Goal: Transaction & Acquisition: Obtain resource

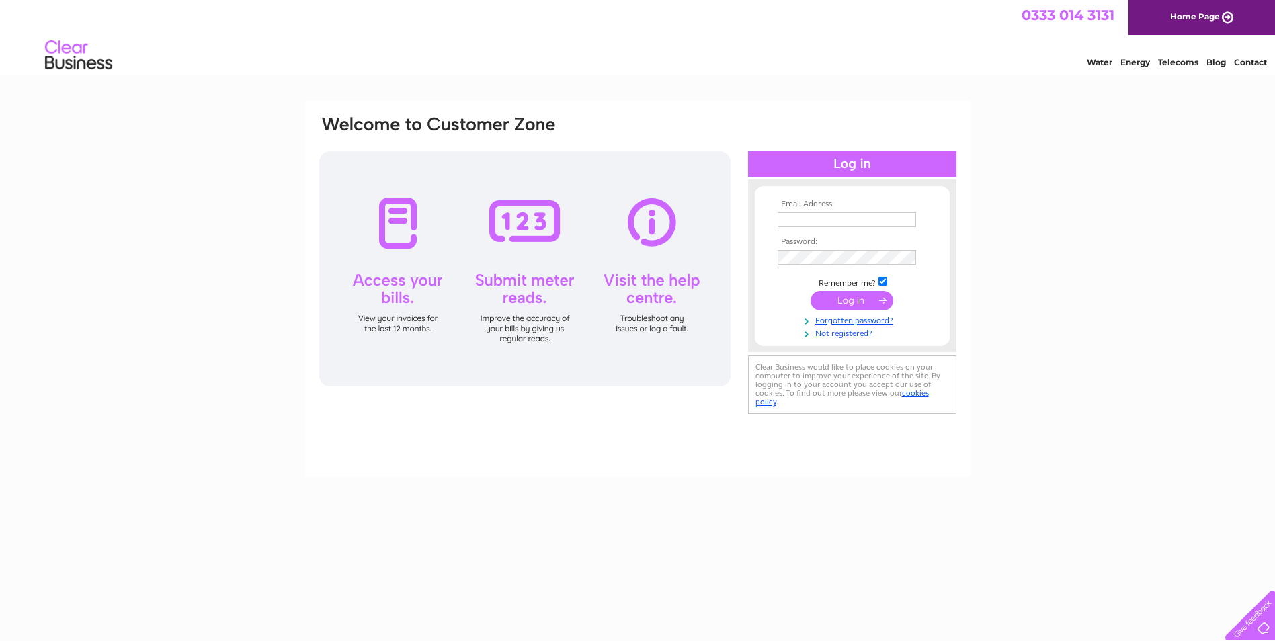
type input "jen@colnevalleygolfclub.co.uk"
click at [865, 300] on input "submit" at bounding box center [851, 300] width 83 height 19
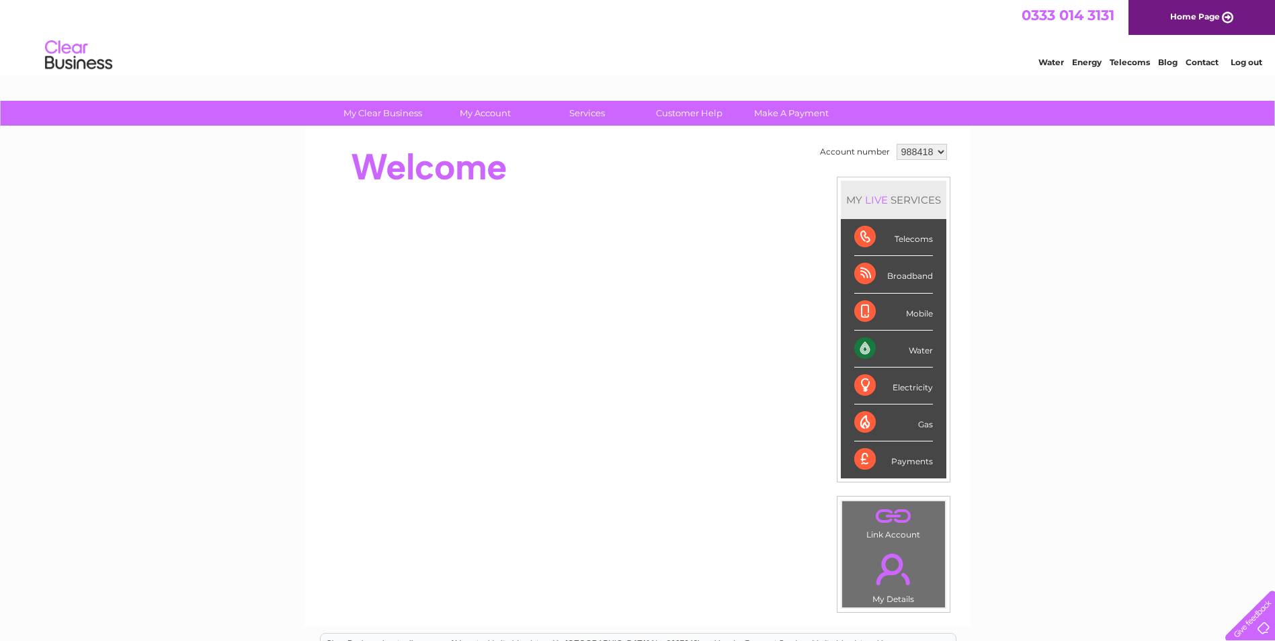
click at [869, 349] on div "Water" at bounding box center [893, 349] width 79 height 37
click at [868, 348] on div "Water" at bounding box center [893, 349] width 79 height 37
click at [923, 352] on div "Water" at bounding box center [893, 349] width 79 height 37
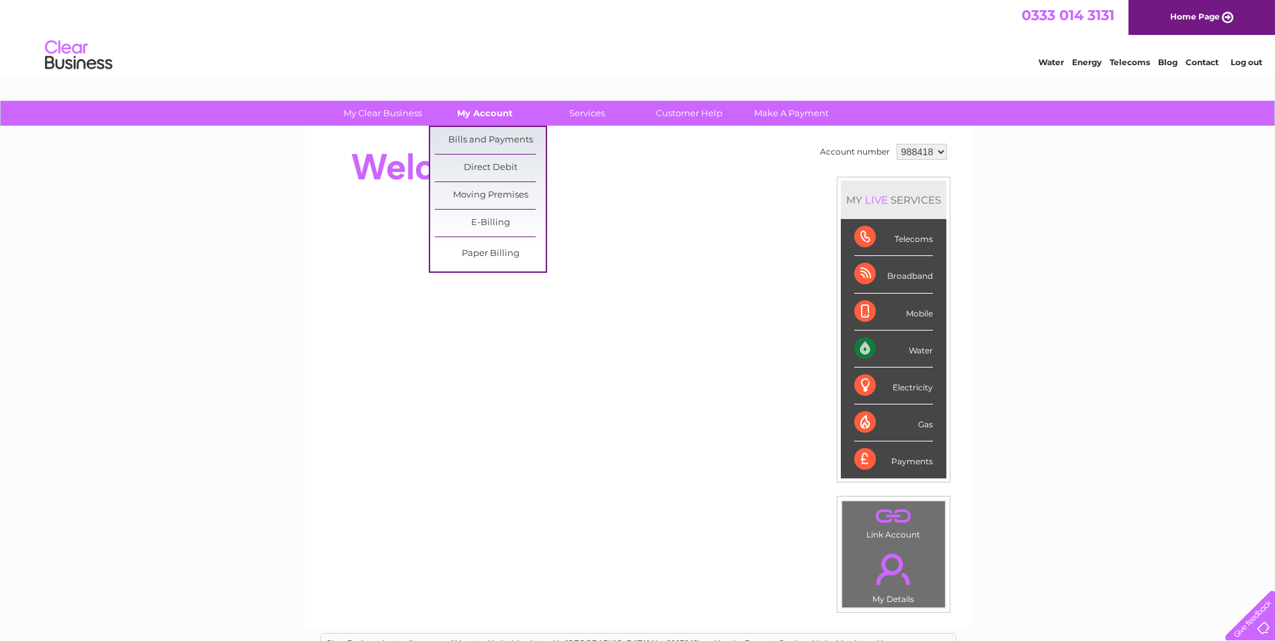
click at [481, 112] on link "My Account" at bounding box center [484, 113] width 111 height 25
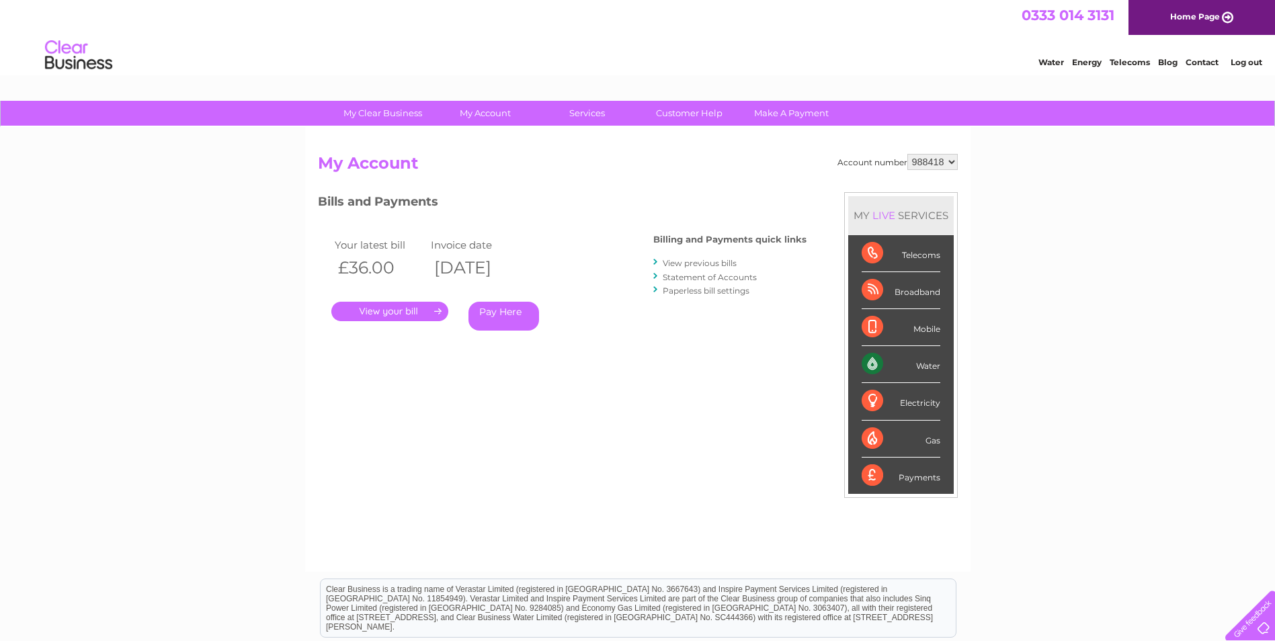
click at [399, 313] on link "." at bounding box center [389, 311] width 117 height 19
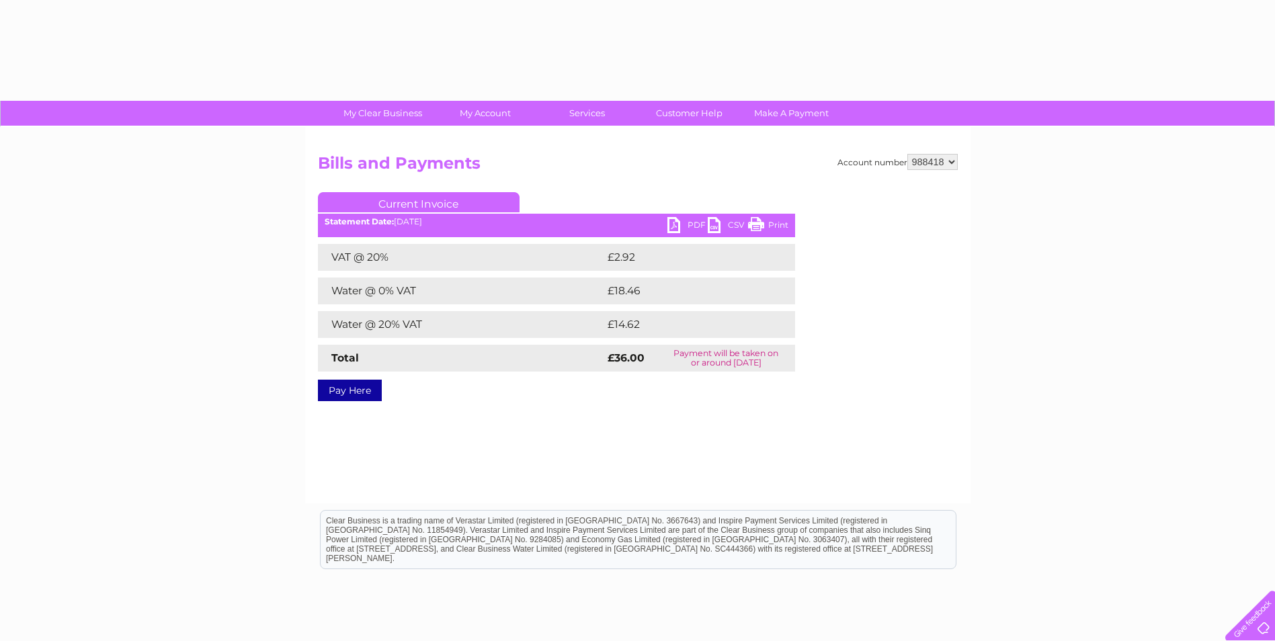
click at [687, 219] on link "PDF" at bounding box center [687, 226] width 40 height 19
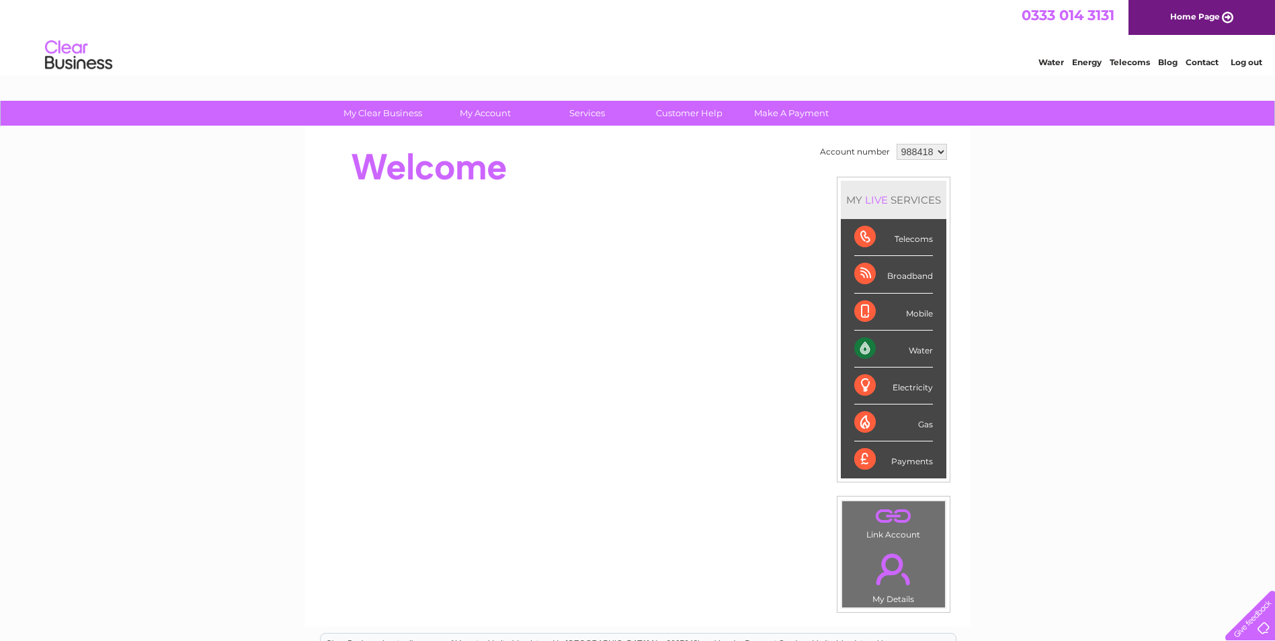
click at [878, 339] on div "Water" at bounding box center [893, 349] width 79 height 37
click at [868, 348] on div "Water" at bounding box center [893, 349] width 79 height 37
click at [925, 349] on div "Water" at bounding box center [893, 349] width 79 height 37
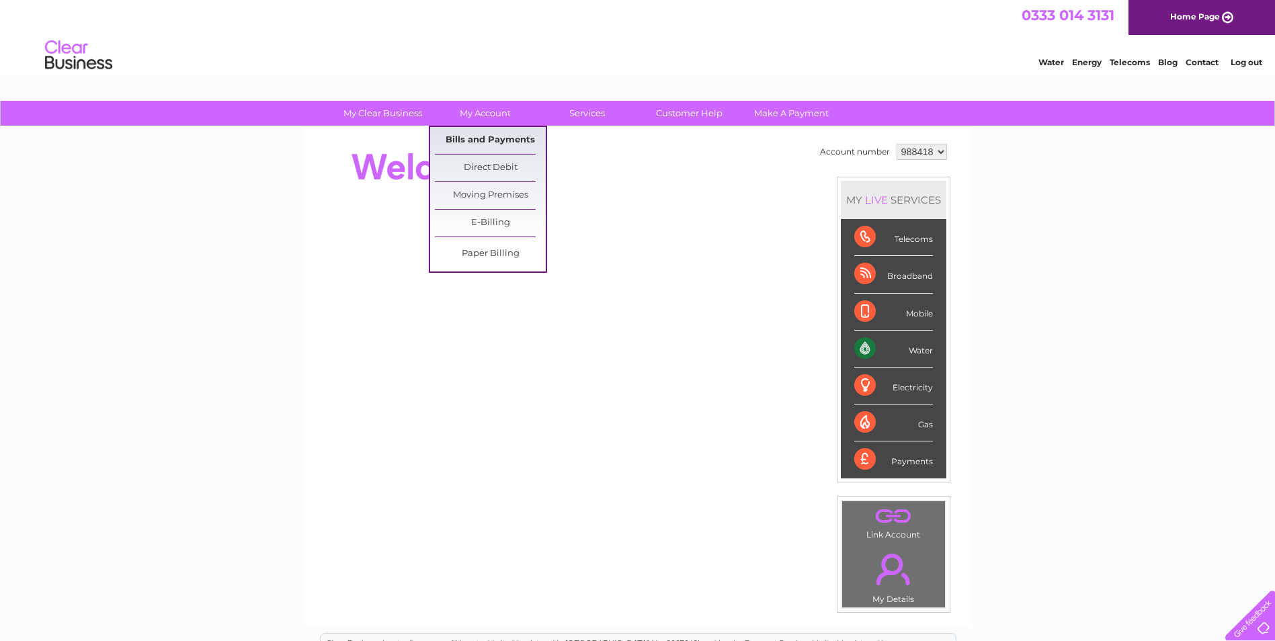
click at [520, 140] on link "Bills and Payments" at bounding box center [490, 140] width 111 height 27
click at [509, 141] on link "Bills and Payments" at bounding box center [490, 140] width 111 height 27
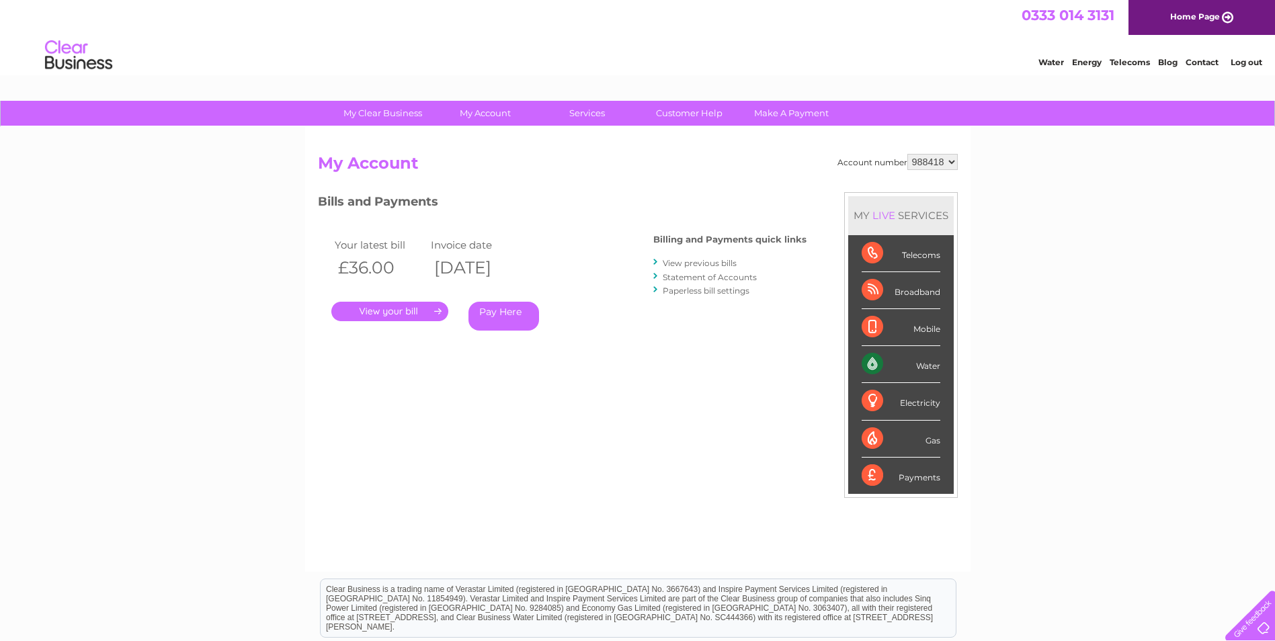
click at [411, 309] on link "." at bounding box center [389, 311] width 117 height 19
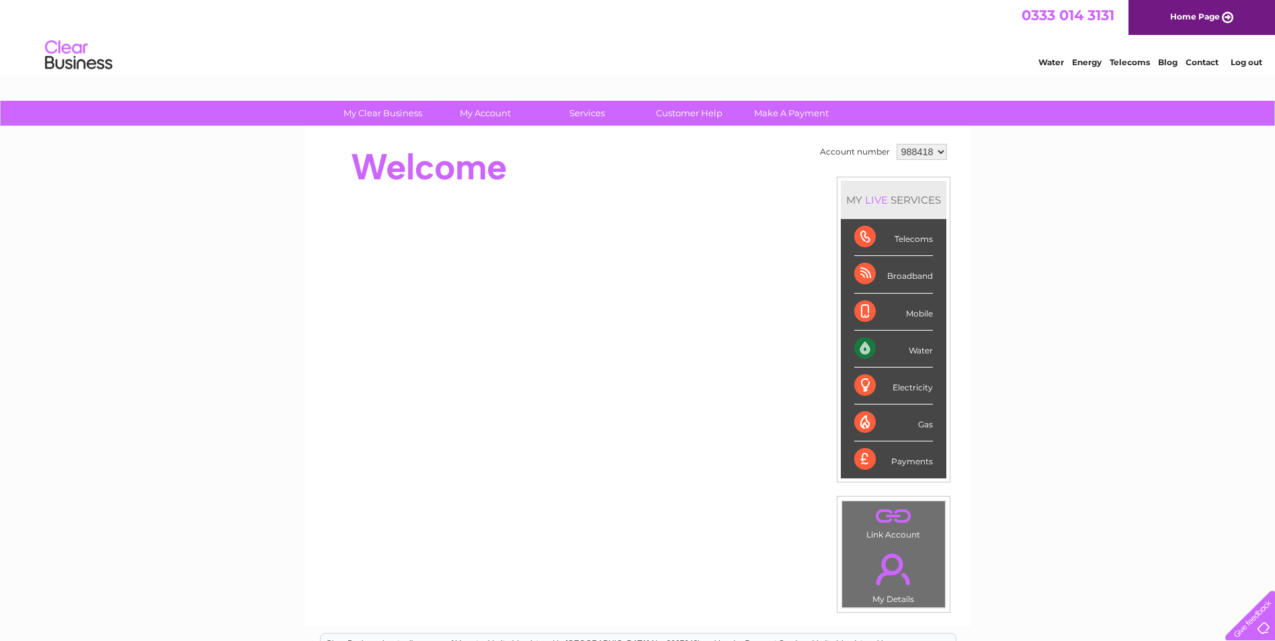
click at [911, 343] on div "Water" at bounding box center [893, 349] width 79 height 37
click at [866, 349] on div "Water" at bounding box center [893, 349] width 79 height 37
click at [916, 354] on div "Water" at bounding box center [893, 349] width 79 height 37
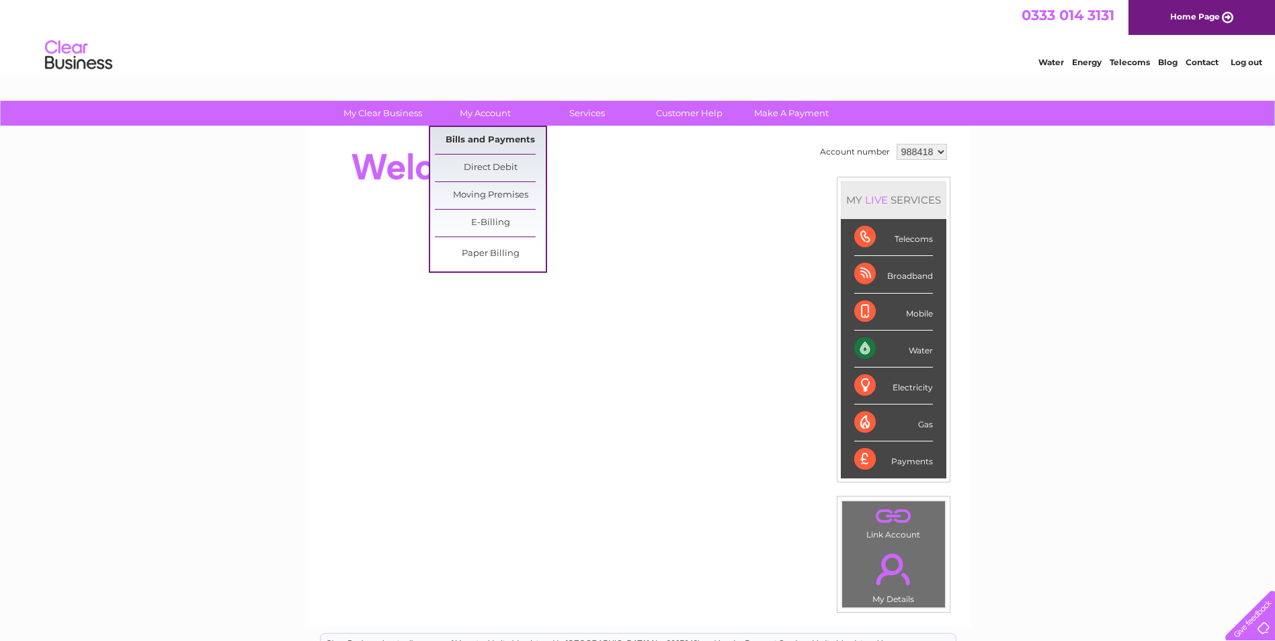
click at [513, 139] on link "Bills and Payments" at bounding box center [490, 140] width 111 height 27
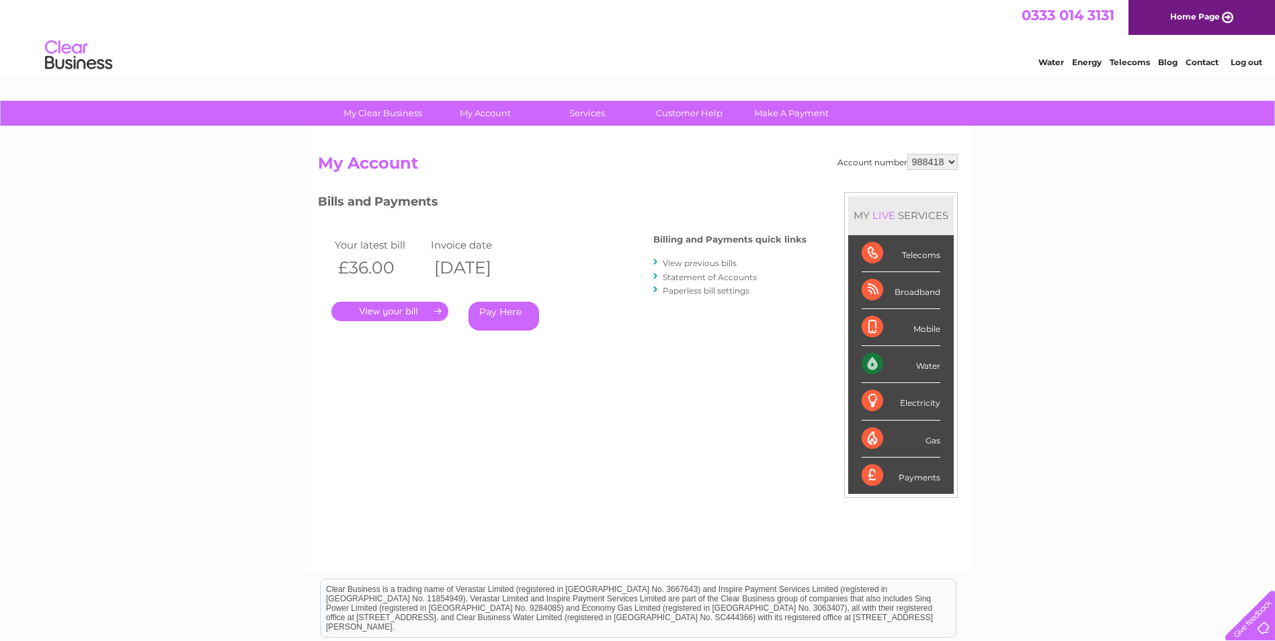
click at [401, 313] on link "." at bounding box center [389, 311] width 117 height 19
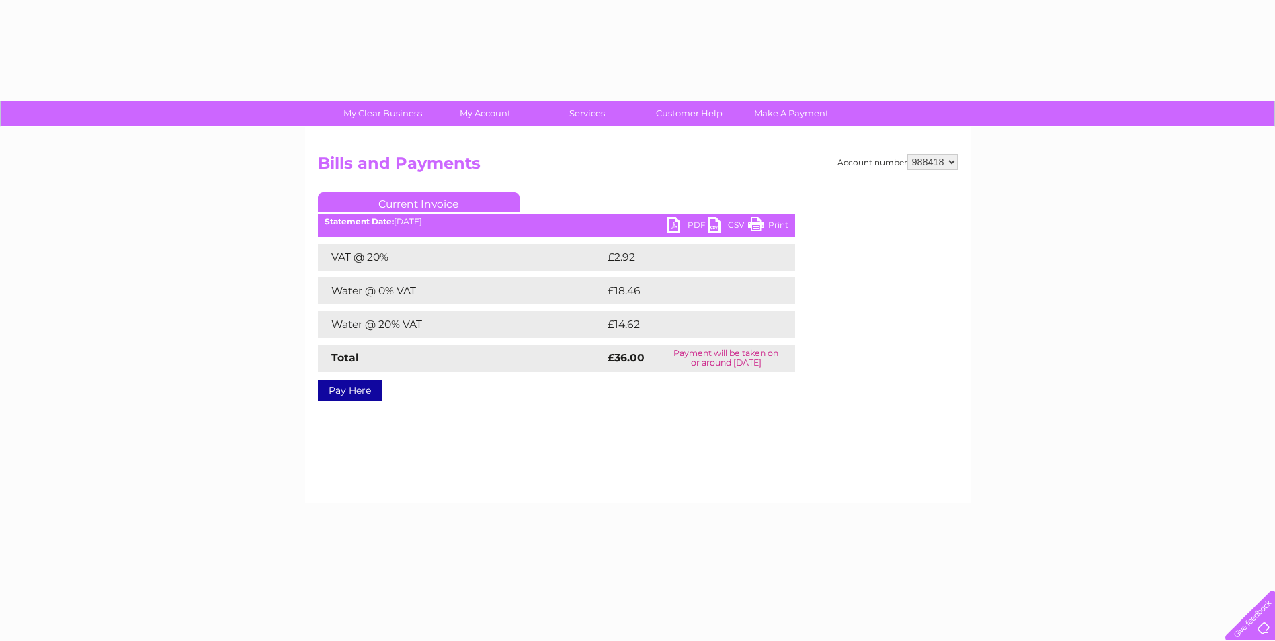
click at [411, 310] on div "VAT @ 20% £2.92 Water @ 0% VAT £18.46 Water @ 20% VAT £14.62 Total £36.00" at bounding box center [556, 308] width 477 height 128
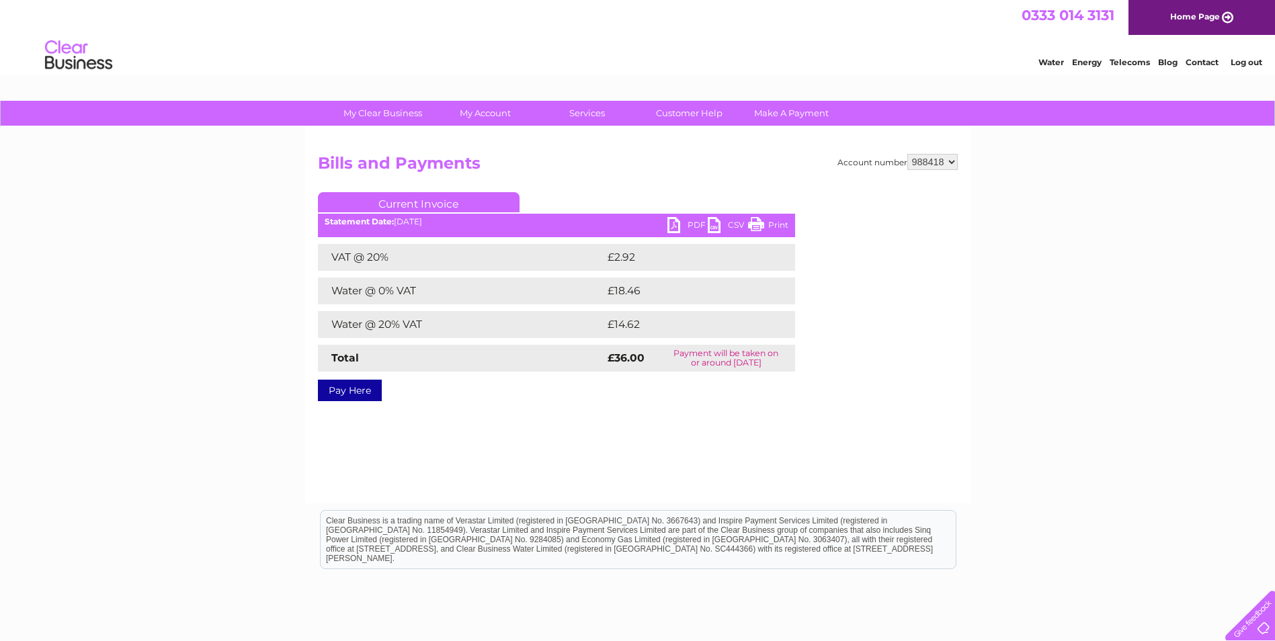
click at [698, 226] on link "PDF" at bounding box center [687, 226] width 40 height 19
